Goal: Transaction & Acquisition: Purchase product/service

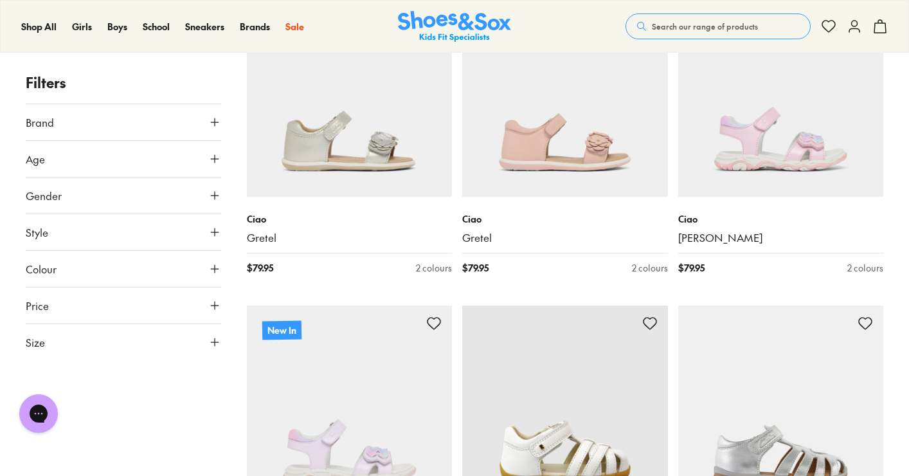
scroll to position [1235, 0]
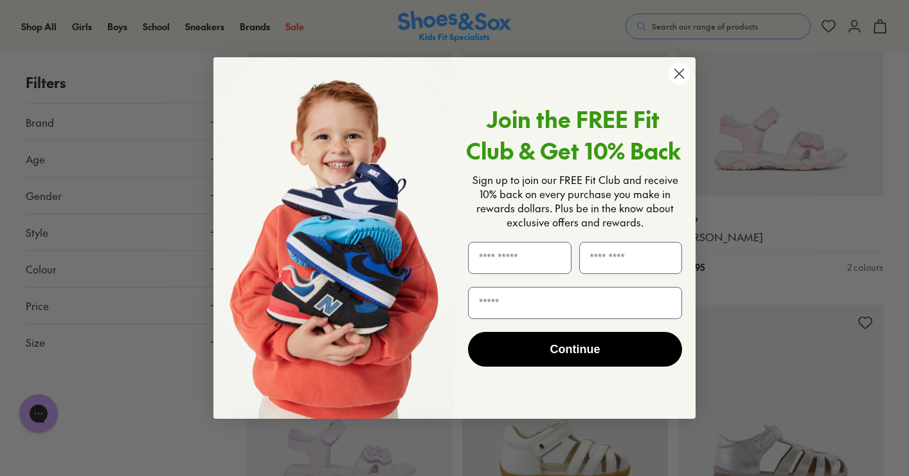
click at [680, 75] on icon "Close dialog" at bounding box center [679, 73] width 9 height 9
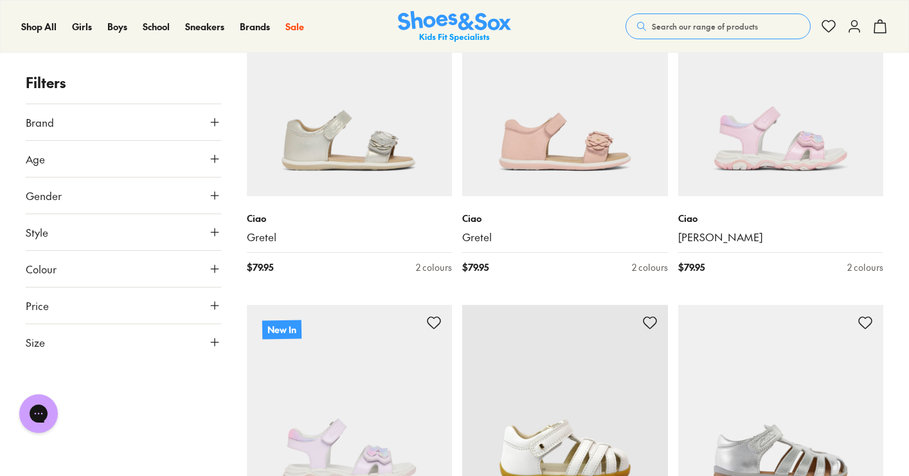
click at [212, 125] on icon at bounding box center [214, 122] width 13 height 13
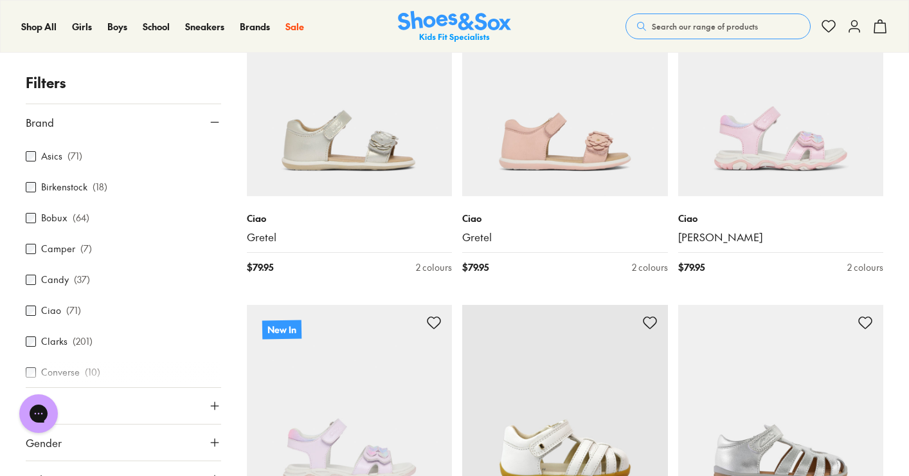
scroll to position [91, 0]
click at [91, 339] on div "Clarks ( 201 )" at bounding box center [123, 339] width 195 height 15
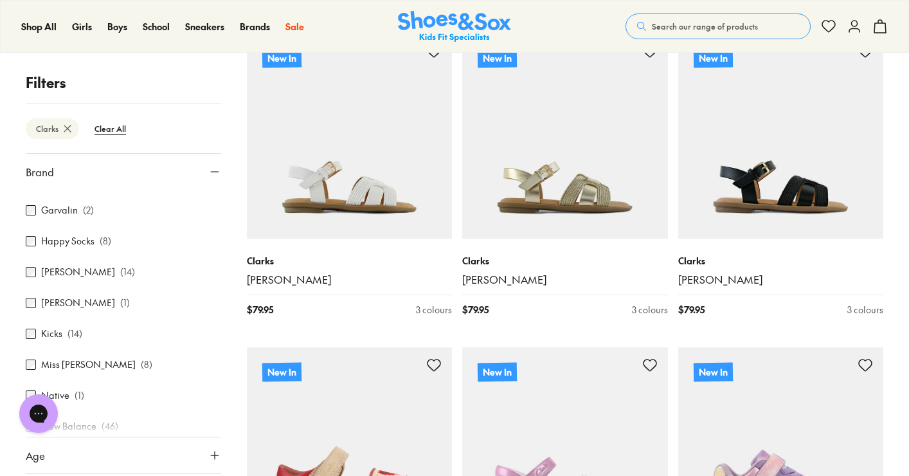
scroll to position [399, 0]
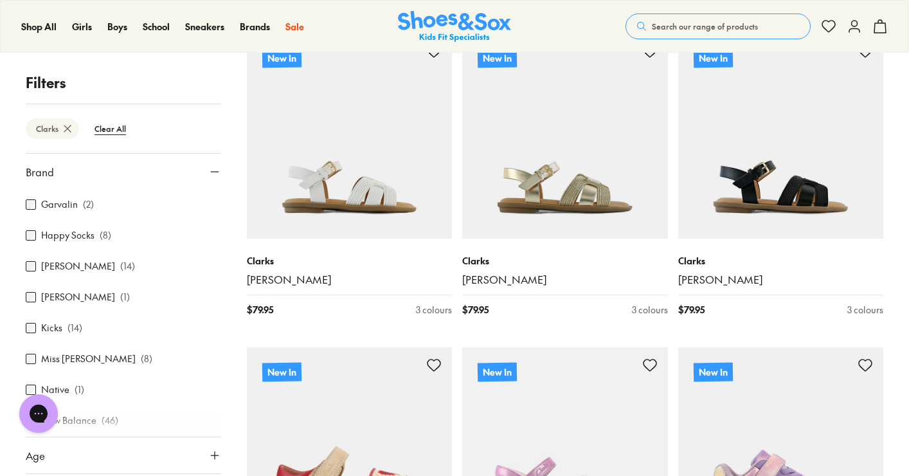
click at [211, 456] on icon at bounding box center [214, 455] width 13 height 13
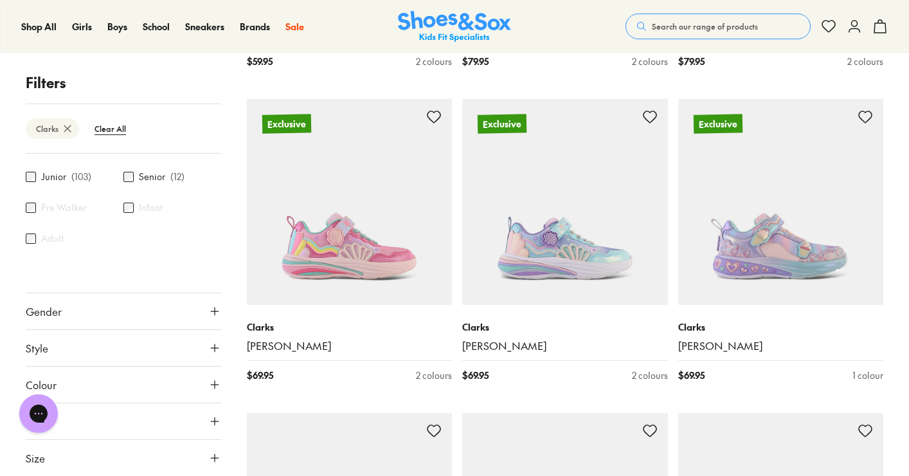
scroll to position [2705, 0]
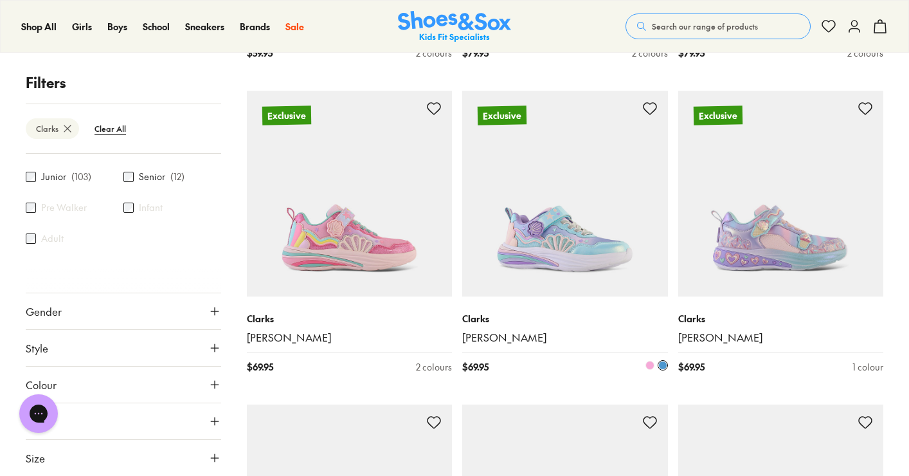
click at [557, 248] on img at bounding box center [565, 194] width 206 height 206
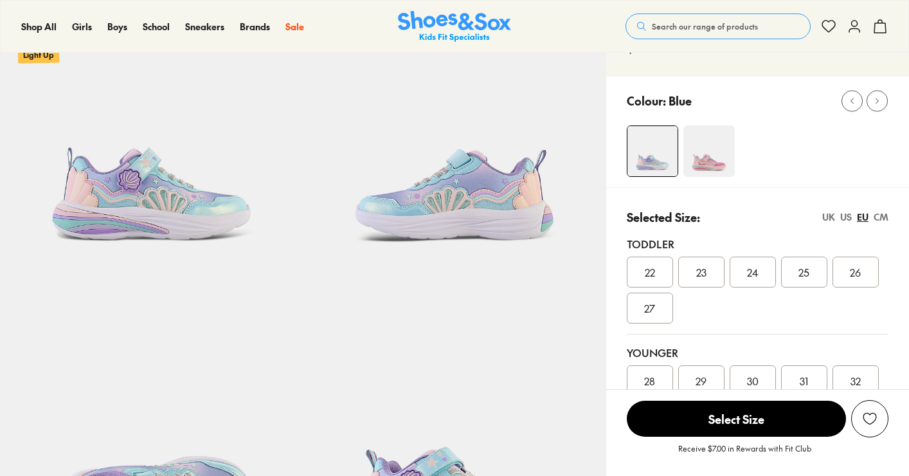
select select "*"
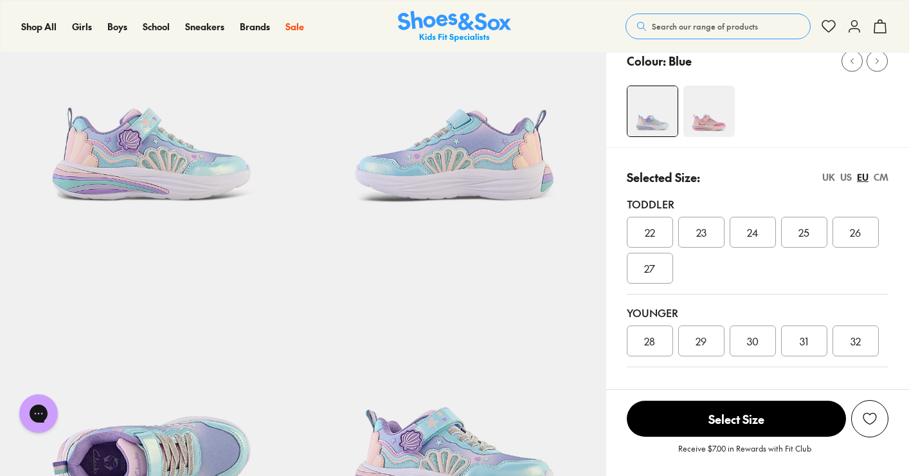
click at [796, 231] on div "25" at bounding box center [804, 232] width 46 height 31
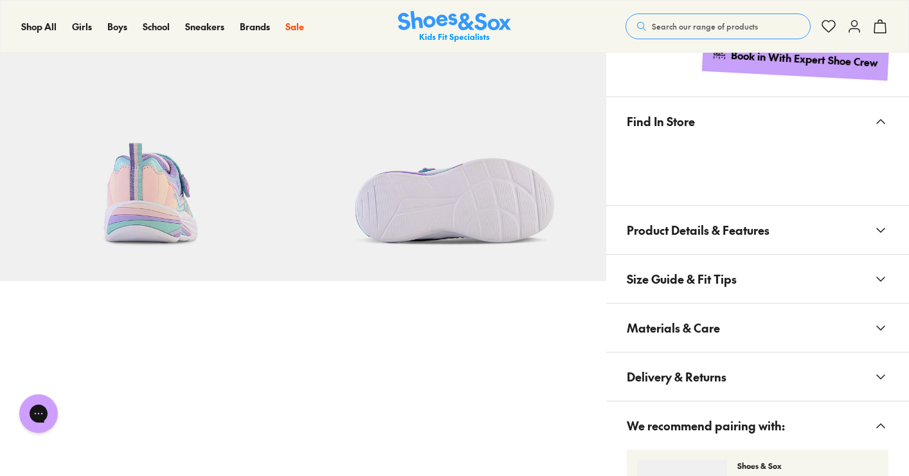
scroll to position [708, 0]
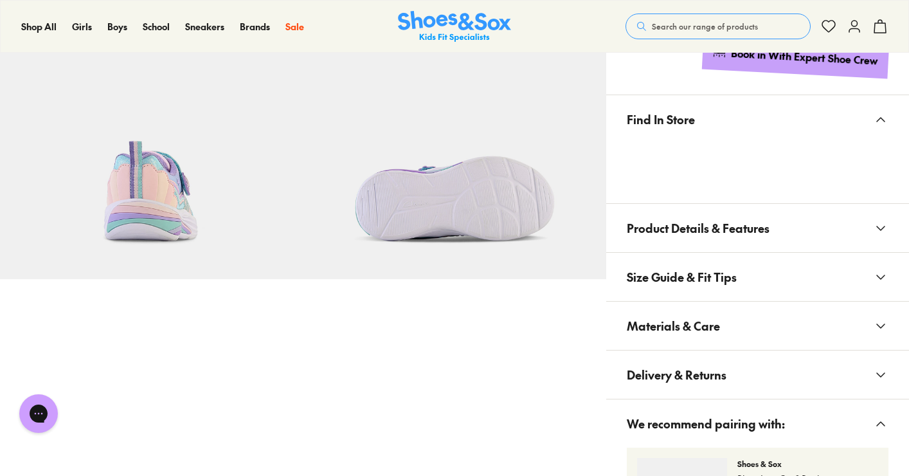
click at [878, 279] on icon at bounding box center [880, 276] width 15 height 15
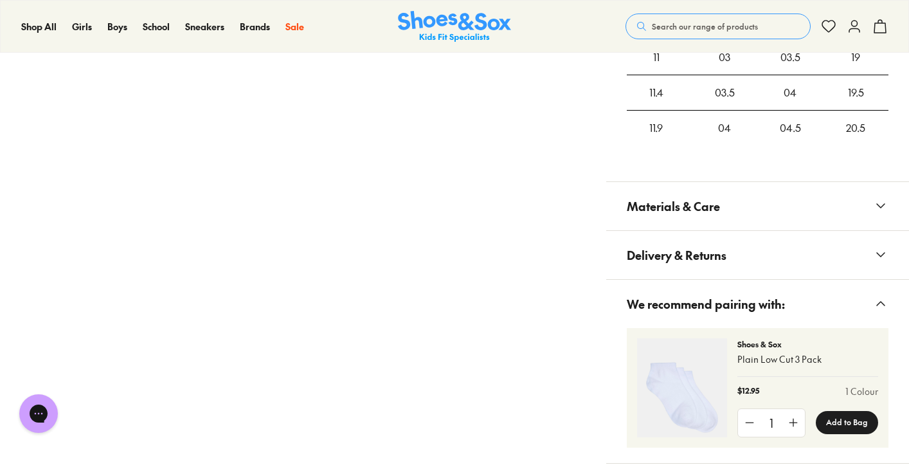
scroll to position [1146, 0]
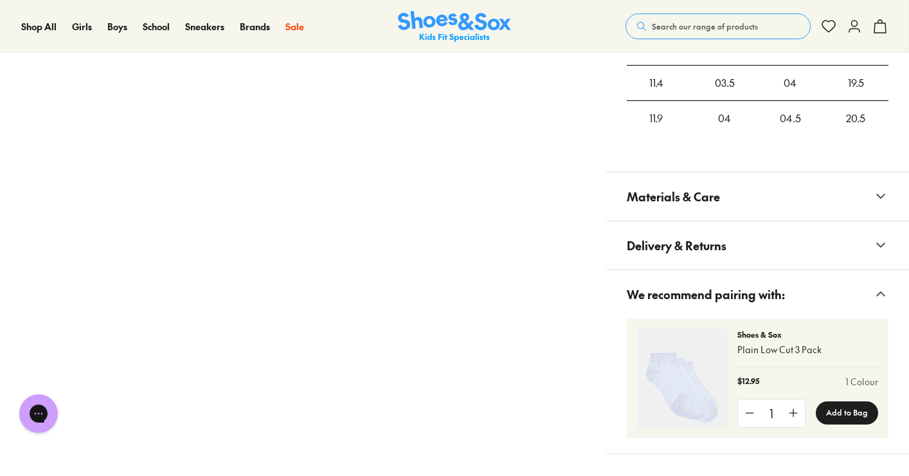
click at [884, 197] on icon at bounding box center [880, 195] width 15 height 15
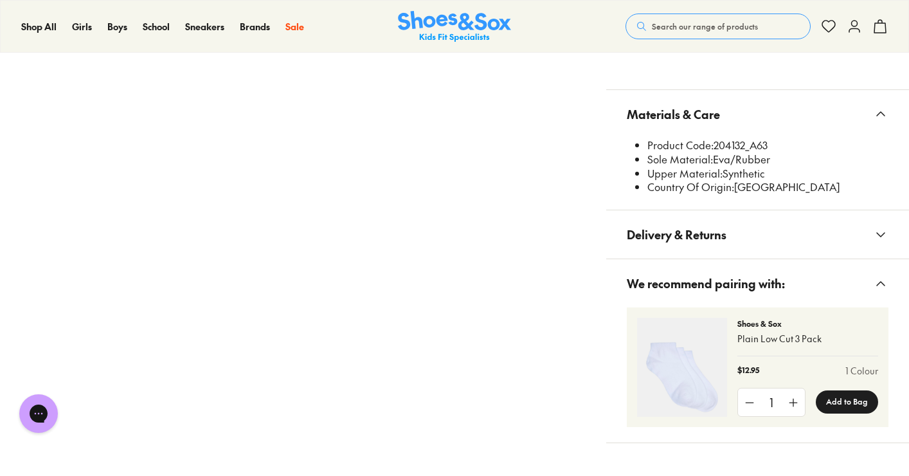
scroll to position [1229, 0]
click at [883, 235] on icon at bounding box center [880, 233] width 15 height 15
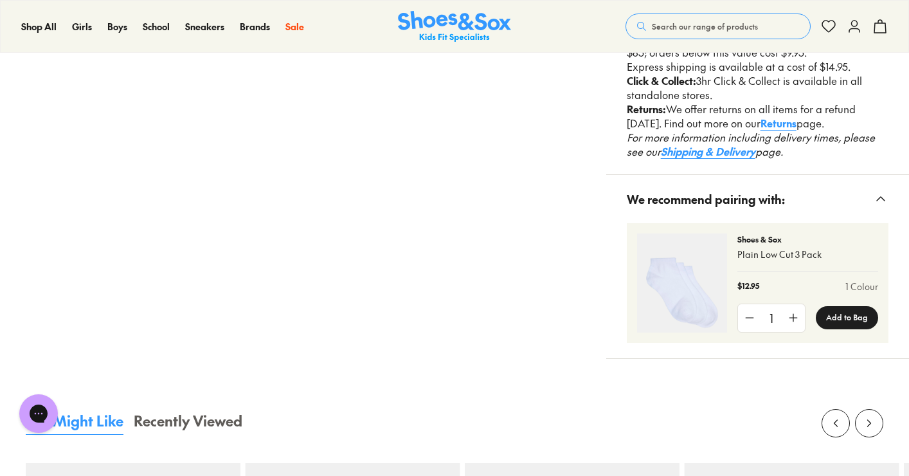
scroll to position [1475, 0]
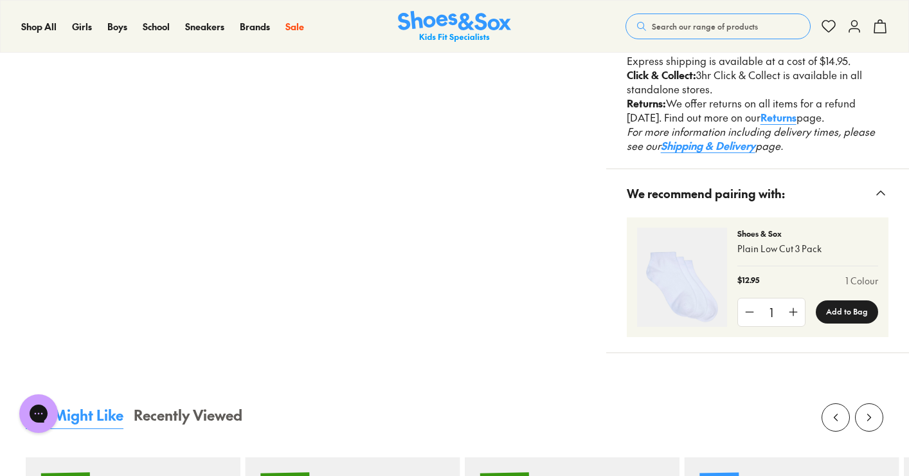
click at [880, 191] on use at bounding box center [881, 193] width 8 height 4
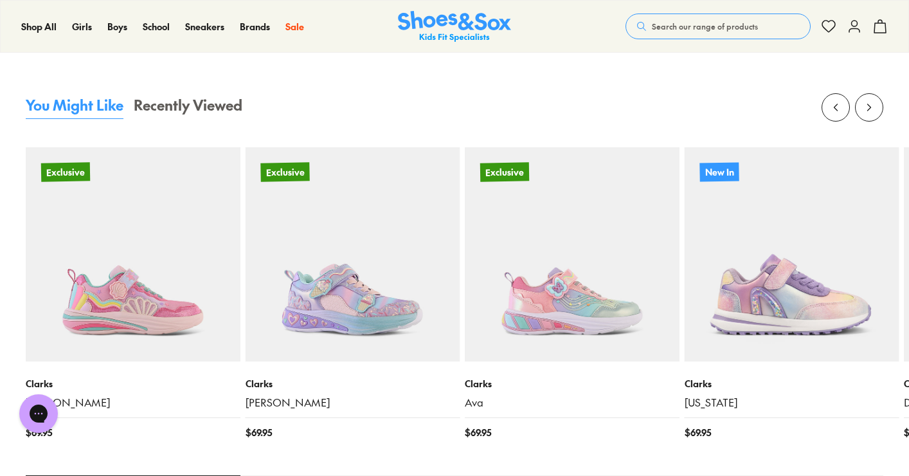
scroll to position [1640, 0]
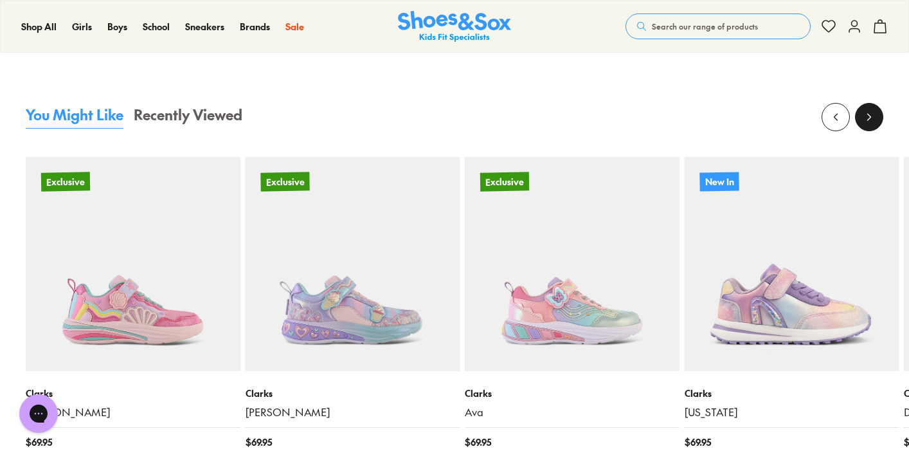
click at [866, 118] on icon at bounding box center [869, 117] width 13 height 13
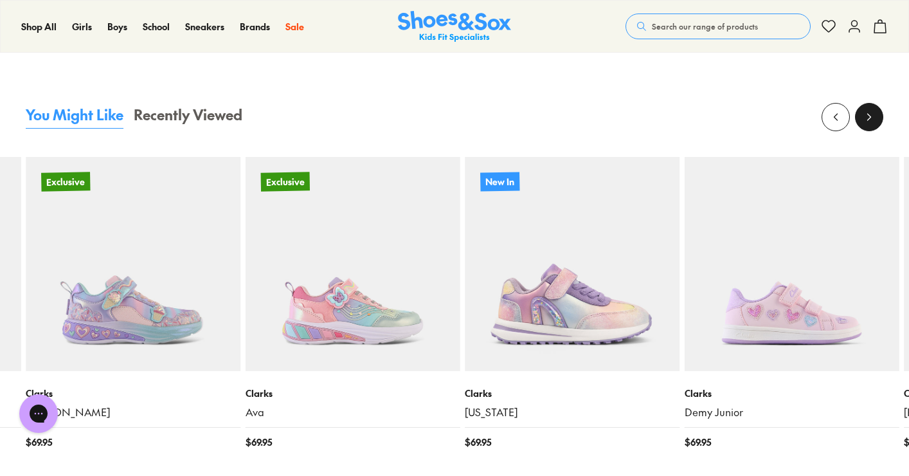
click at [866, 118] on icon at bounding box center [869, 117] width 13 height 13
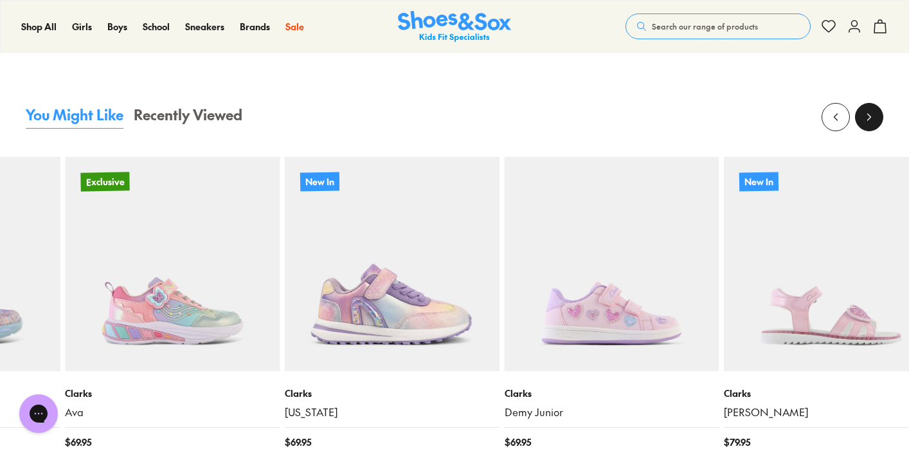
click at [866, 118] on icon at bounding box center [869, 117] width 13 height 13
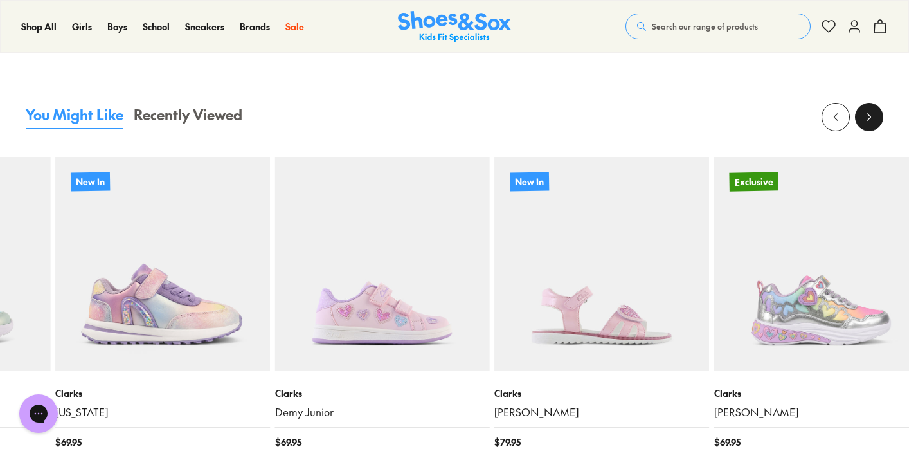
click at [866, 118] on icon at bounding box center [869, 117] width 13 height 13
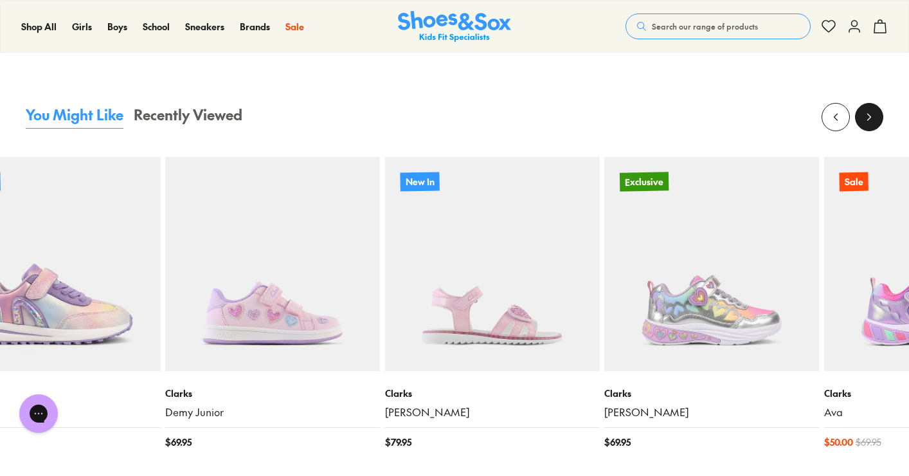
click at [866, 118] on icon at bounding box center [869, 117] width 13 height 13
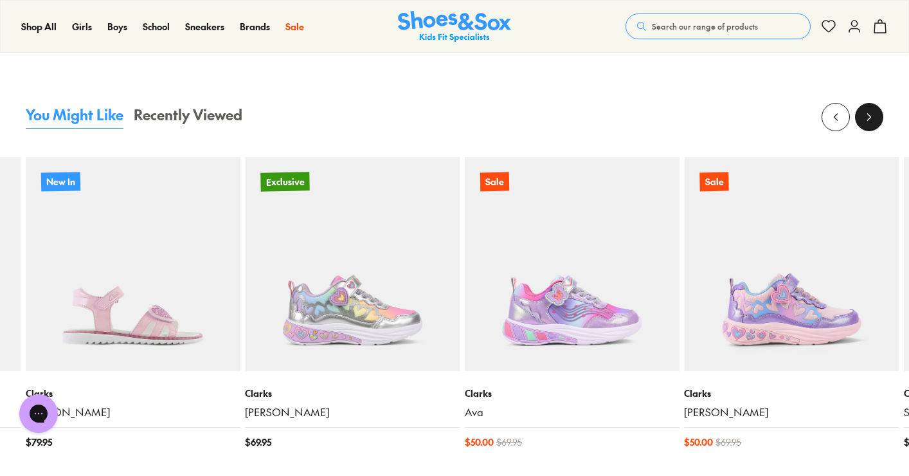
click at [866, 118] on icon at bounding box center [869, 117] width 13 height 13
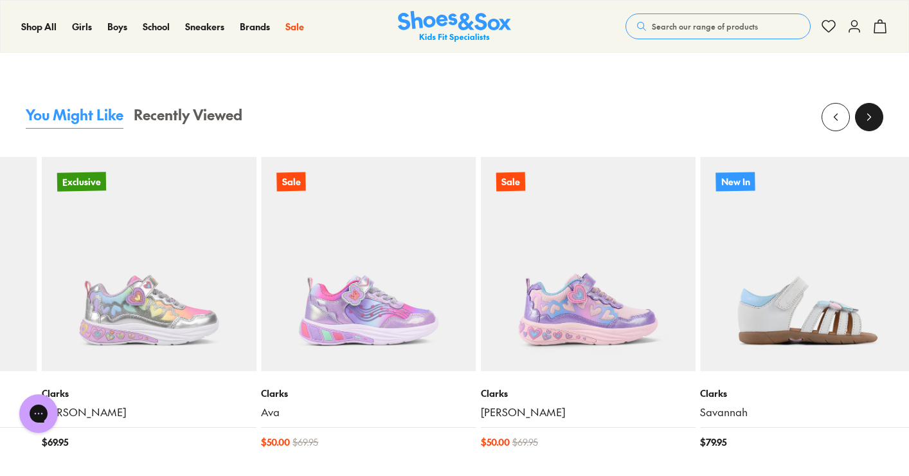
click at [866, 118] on icon at bounding box center [869, 117] width 13 height 13
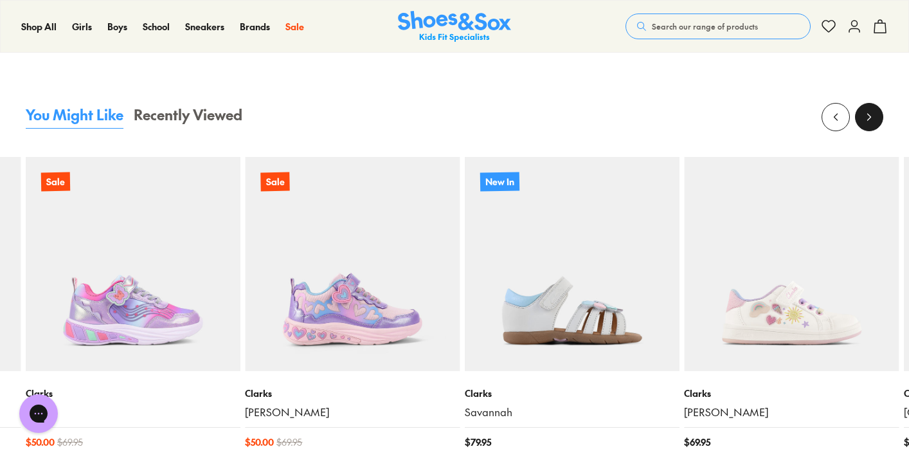
click at [866, 118] on icon at bounding box center [869, 117] width 13 height 13
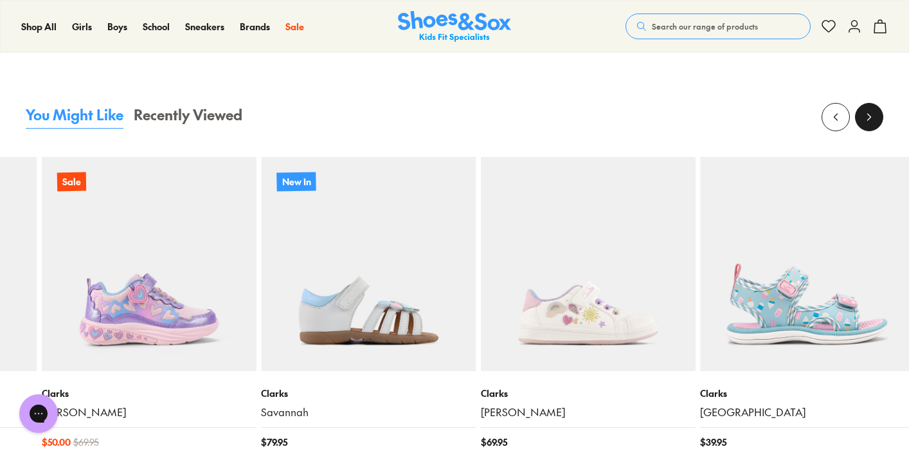
click at [866, 118] on icon at bounding box center [869, 117] width 13 height 13
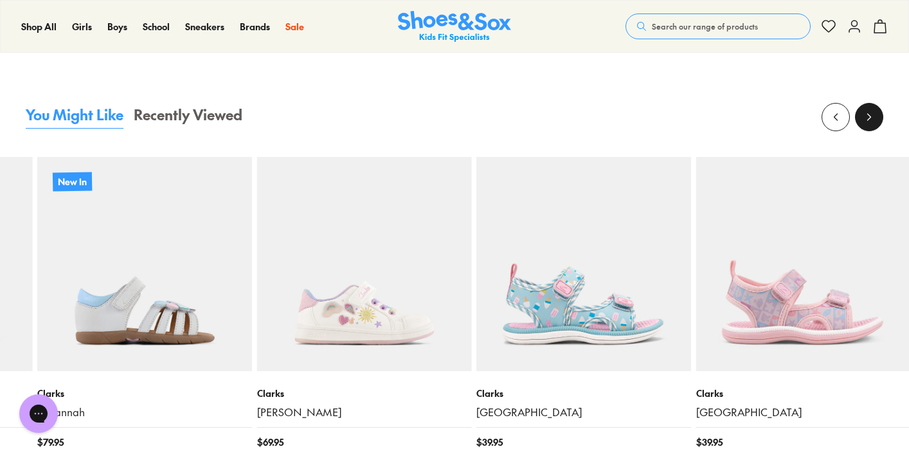
click at [866, 118] on icon at bounding box center [869, 117] width 13 height 13
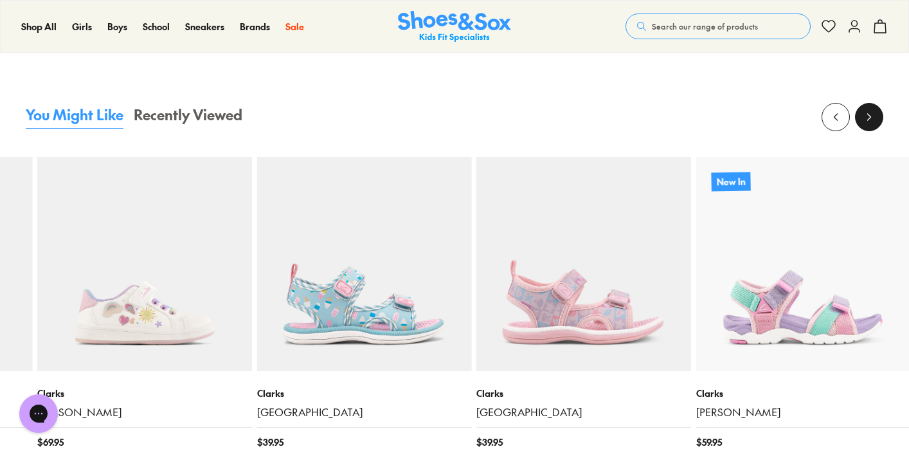
click at [866, 118] on icon at bounding box center [869, 117] width 13 height 13
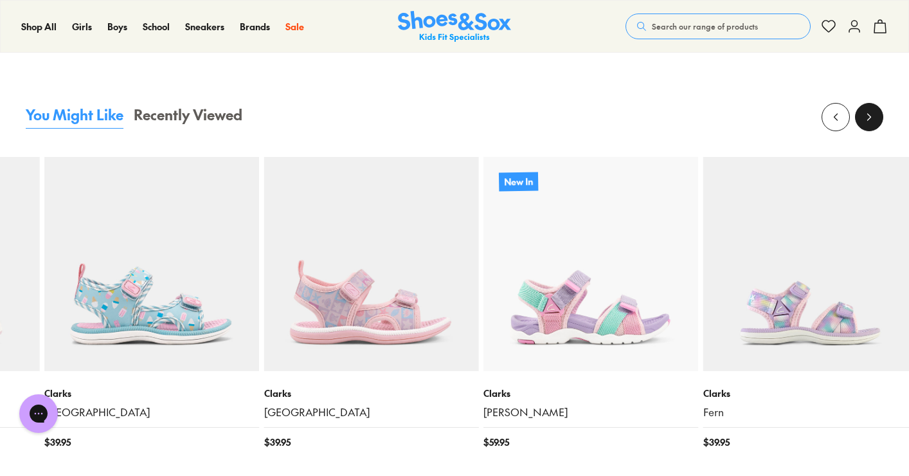
click at [866, 118] on icon at bounding box center [869, 117] width 13 height 13
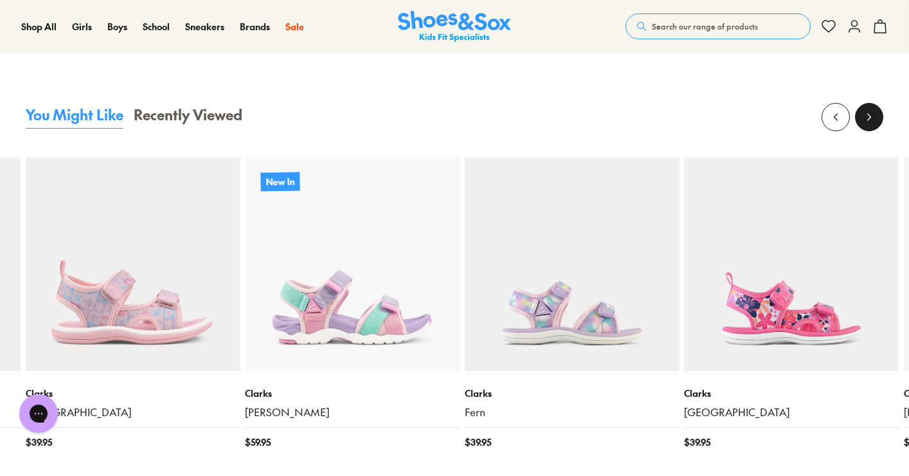
click at [866, 118] on icon at bounding box center [869, 117] width 13 height 13
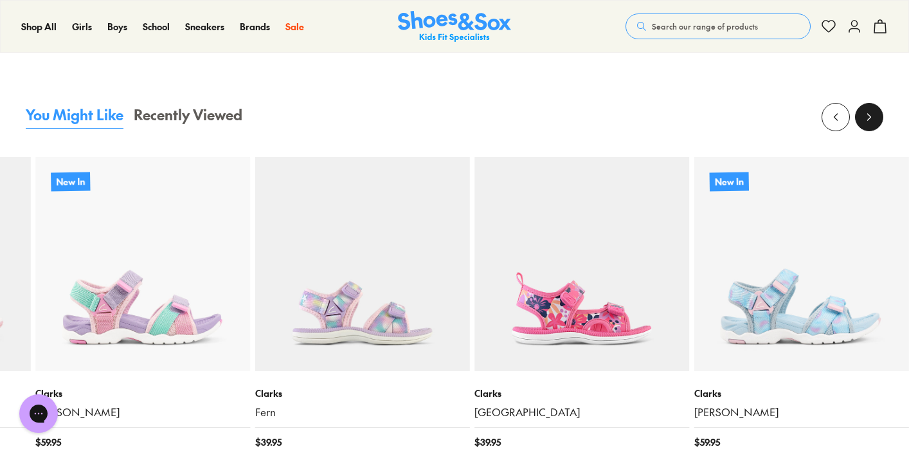
click at [866, 118] on icon at bounding box center [869, 117] width 13 height 13
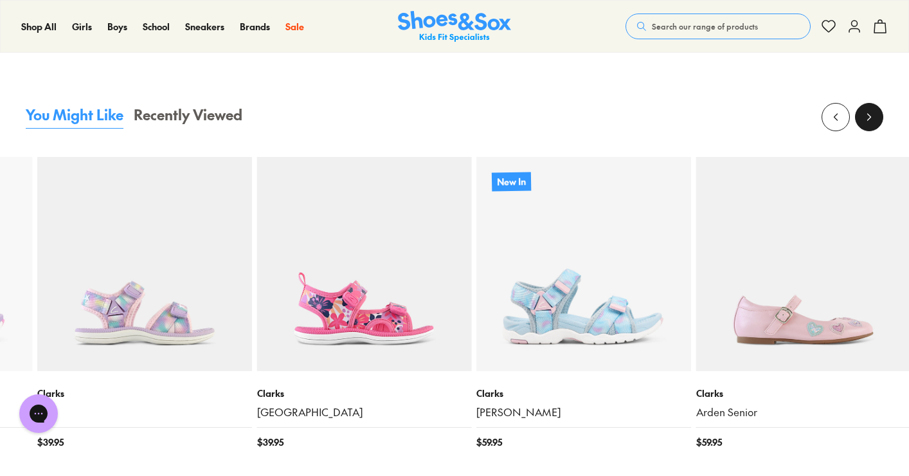
click at [866, 118] on icon at bounding box center [869, 117] width 13 height 13
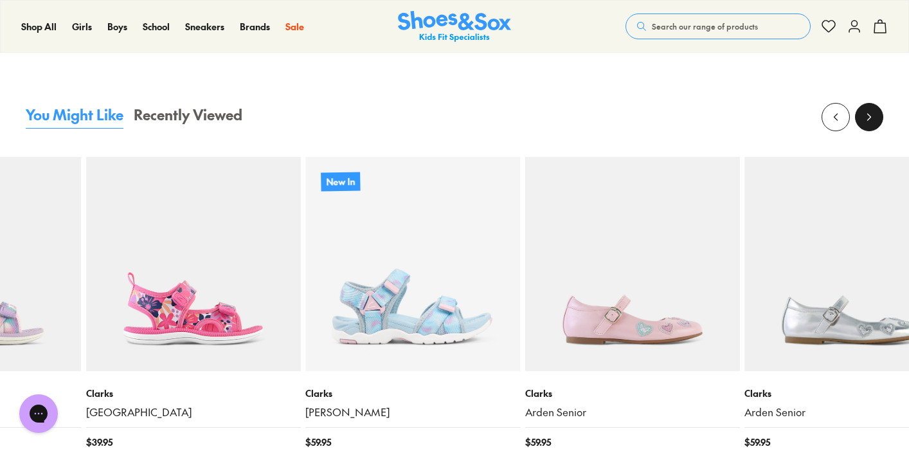
click at [866, 118] on icon at bounding box center [869, 117] width 13 height 13
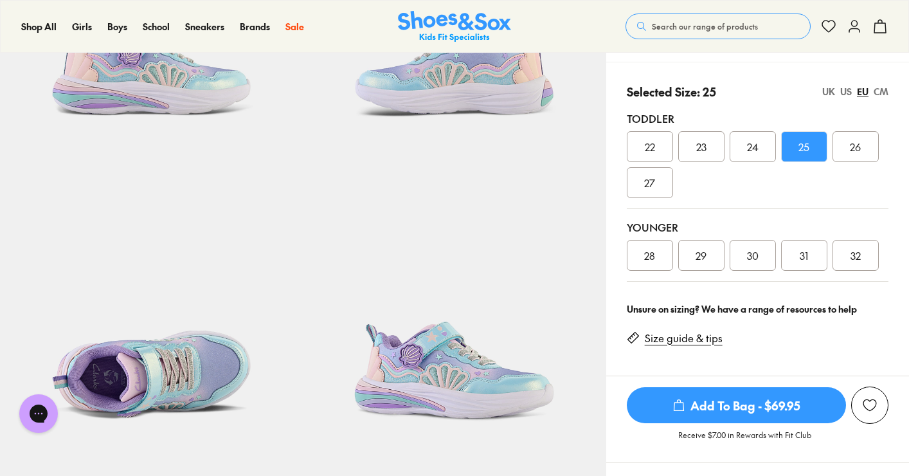
scroll to position [228, 0]
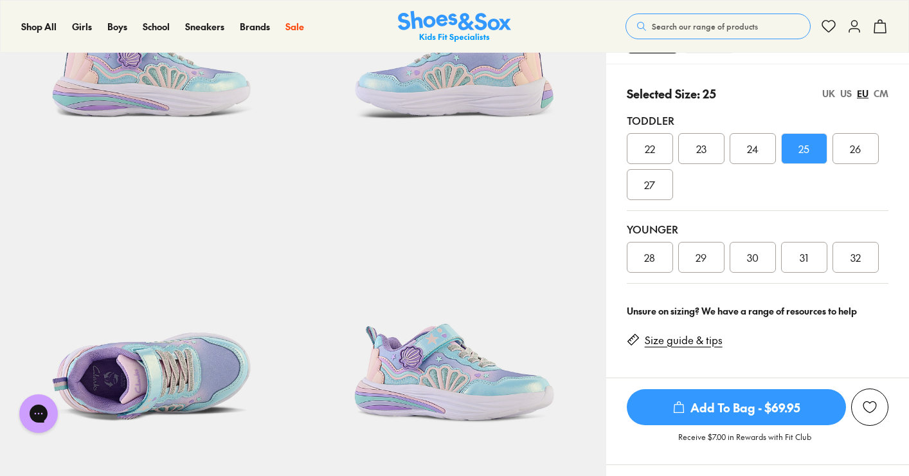
click at [760, 152] on div "24" at bounding box center [753, 148] width 46 height 31
click at [831, 94] on div "UK" at bounding box center [828, 93] width 13 height 13
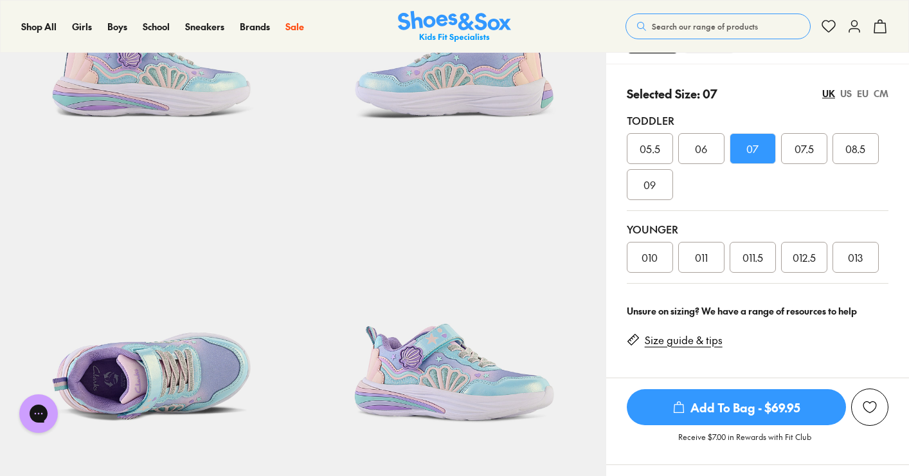
click at [850, 143] on span "08.5" at bounding box center [855, 148] width 20 height 15
click at [844, 94] on div "US" at bounding box center [846, 93] width 12 height 13
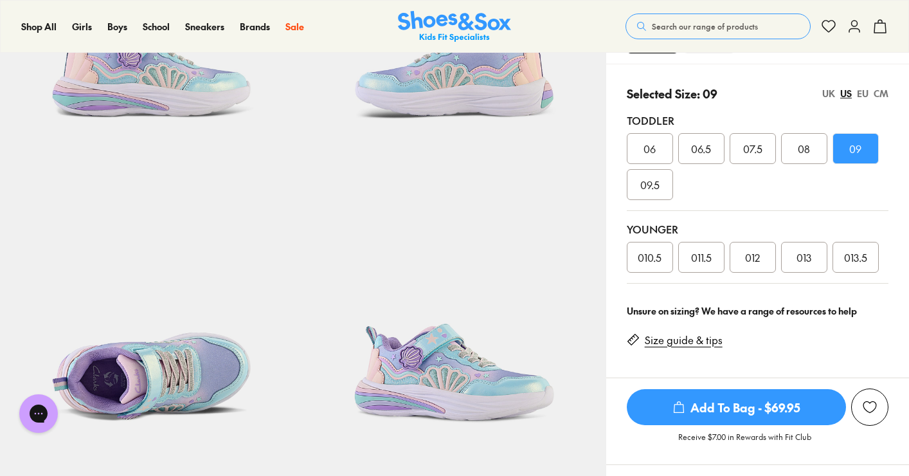
click at [829, 94] on div "UK" at bounding box center [828, 93] width 13 height 13
click at [849, 156] on span "08.5" at bounding box center [855, 148] width 20 height 15
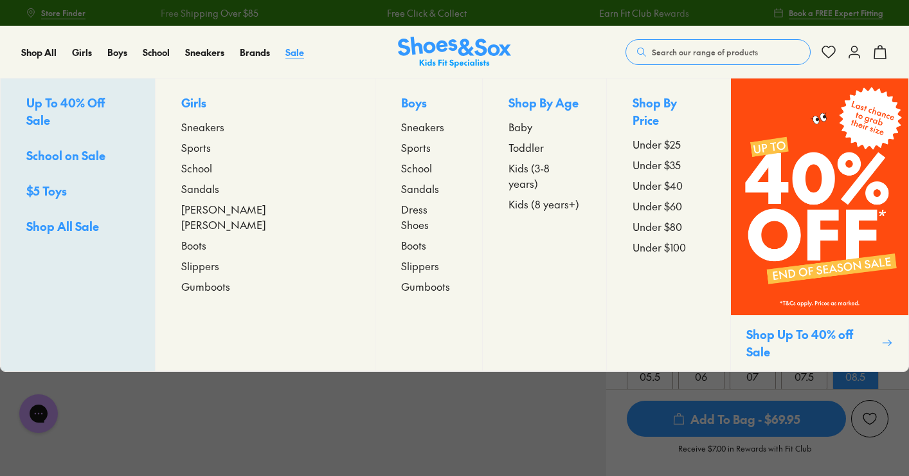
click at [289, 53] on span "Sale" at bounding box center [294, 52] width 19 height 13
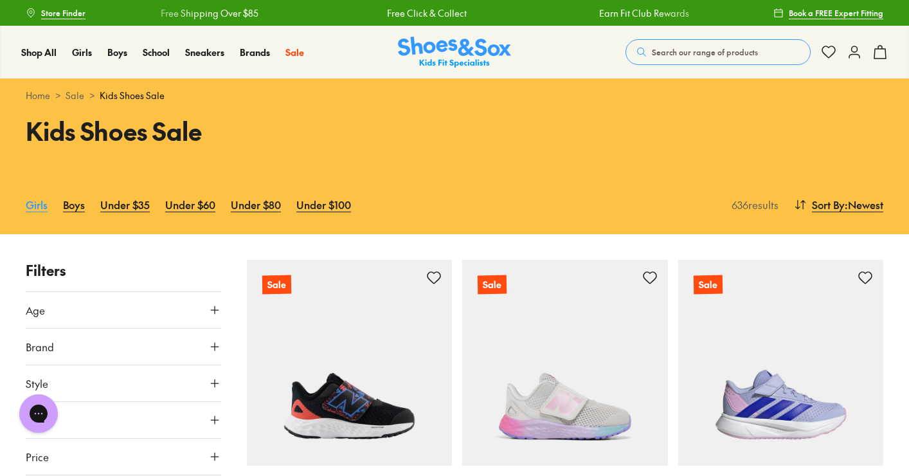
click at [37, 201] on link "Girls" at bounding box center [37, 204] width 22 height 28
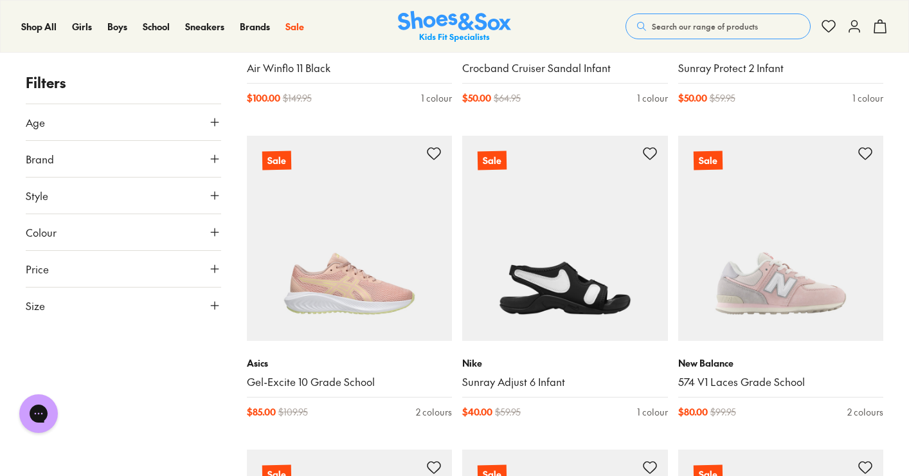
scroll to position [2009, 0]
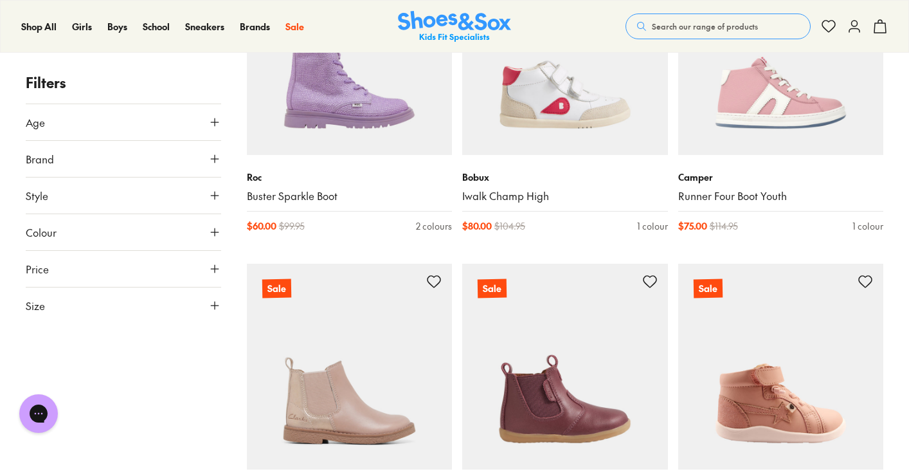
scroll to position [5335, 0]
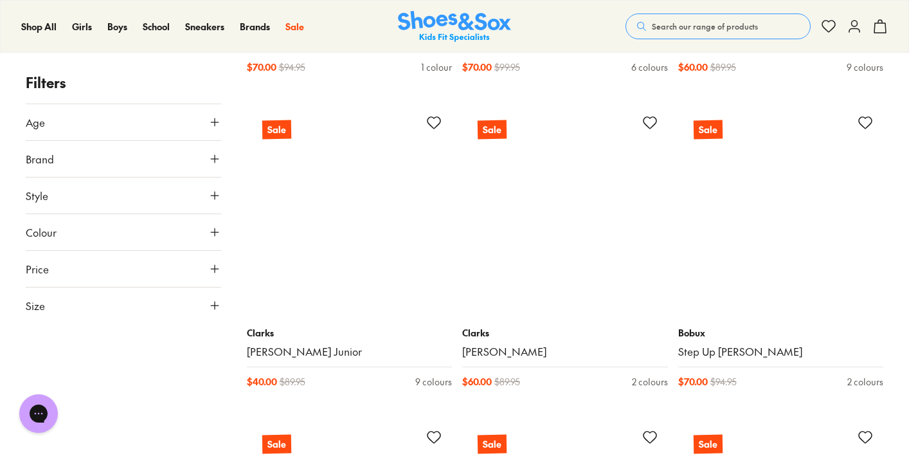
scroll to position [7074, 0]
